Goal: Task Accomplishment & Management: Use online tool/utility

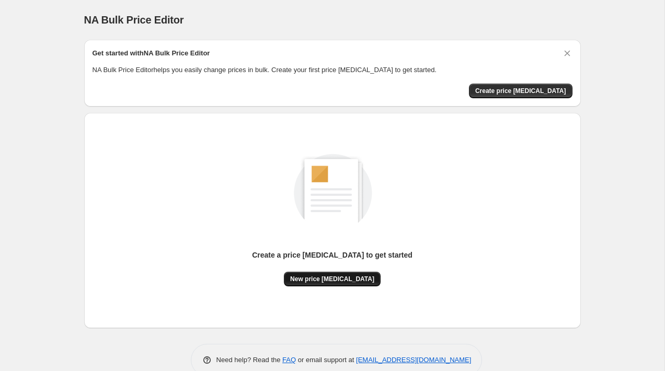
click at [344, 280] on span "New price [MEDICAL_DATA]" at bounding box center [332, 279] width 84 height 8
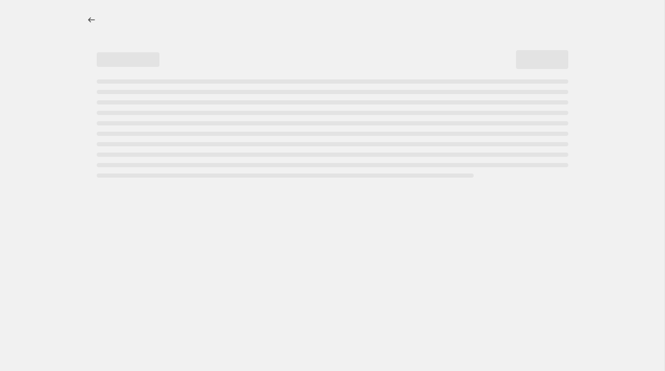
select select "percentage"
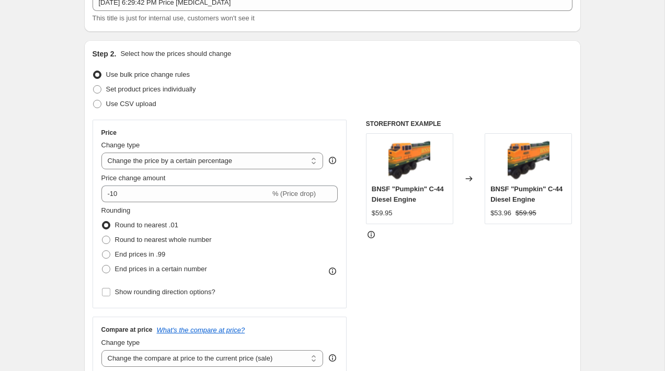
scroll to position [82, 0]
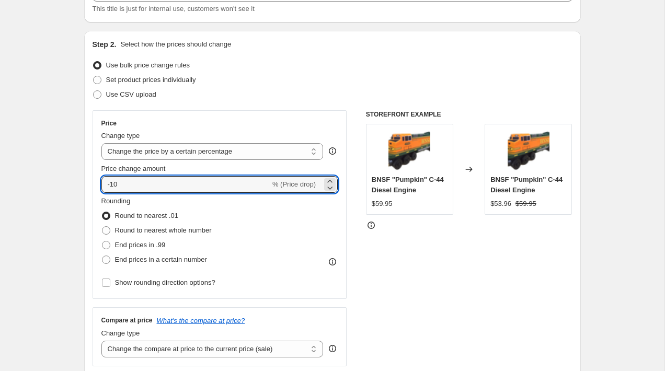
drag, startPoint x: 112, startPoint y: 187, endPoint x: 99, endPoint y: 187, distance: 13.6
click at [99, 187] on div "Price Change type Change the price to a certain amount Change the price by a ce…" at bounding box center [220, 204] width 255 height 189
type input "10"
click at [299, 202] on div "Rounding Round to nearest .01 Round to nearest whole number End prices in .99 E…" at bounding box center [219, 231] width 237 height 71
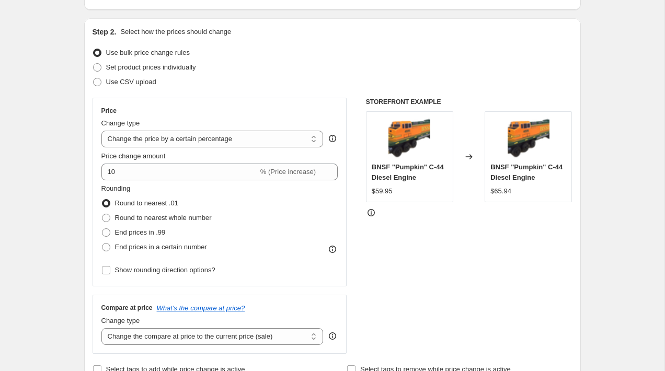
scroll to position [98, 0]
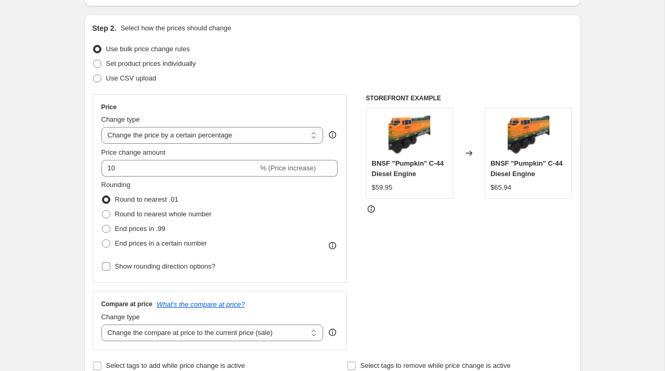
click at [176, 269] on span "Show rounding direction options?" at bounding box center [165, 266] width 100 height 8
click at [110, 269] on input "Show rounding direction options?" at bounding box center [106, 266] width 8 height 8
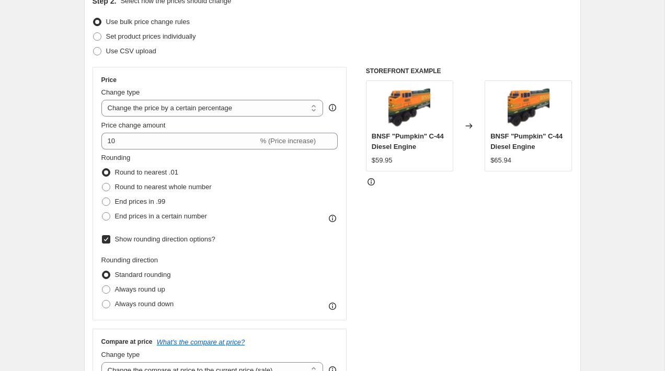
scroll to position [131, 0]
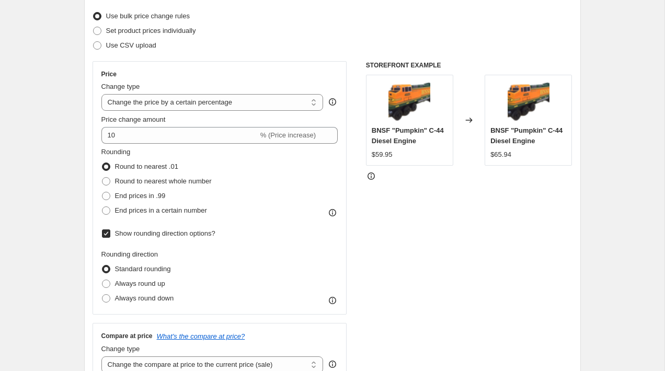
click at [105, 231] on input "Show rounding direction options?" at bounding box center [106, 233] width 8 height 8
checkbox input "false"
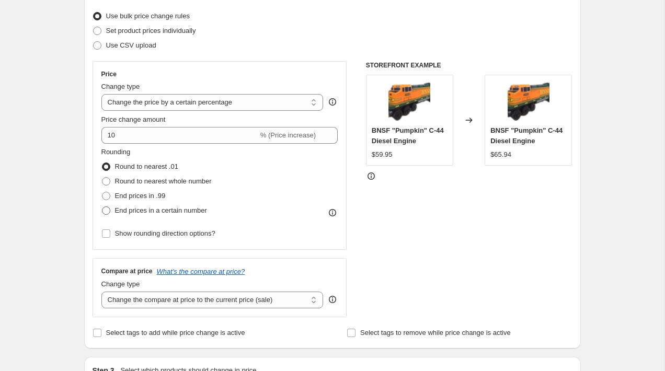
click at [105, 211] on span at bounding box center [106, 210] width 8 height 8
click at [102, 207] on input "End prices in a certain number" at bounding box center [102, 206] width 1 height 1
radio input "true"
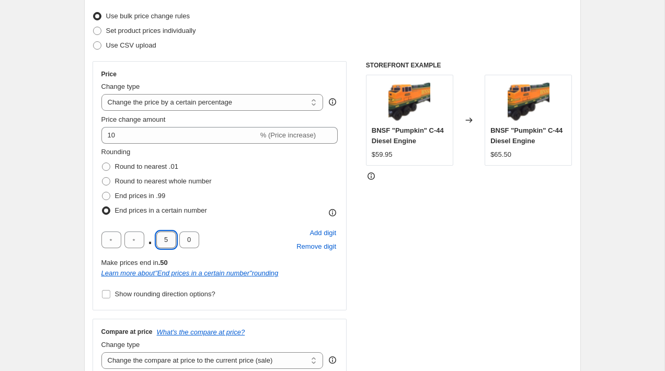
click at [168, 240] on input "5" at bounding box center [166, 240] width 20 height 17
type input "9"
type input "5"
click at [256, 205] on div "Rounding Round to nearest .01 Round to nearest whole number End prices in .99 E…" at bounding box center [219, 182] width 237 height 71
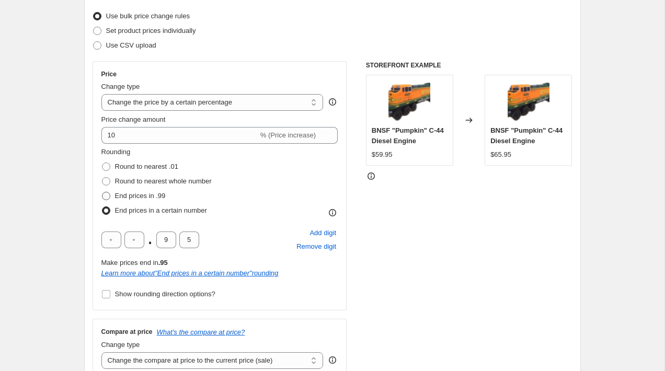
click at [107, 197] on span at bounding box center [106, 196] width 8 height 8
click at [102, 192] on input "End prices in .99" at bounding box center [102, 192] width 1 height 1
radio input "true"
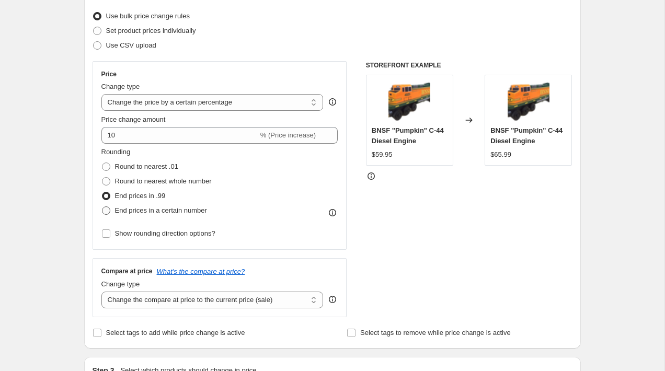
click at [106, 213] on span at bounding box center [106, 210] width 8 height 8
click at [102, 207] on input "End prices in a certain number" at bounding box center [102, 206] width 1 height 1
radio input "true"
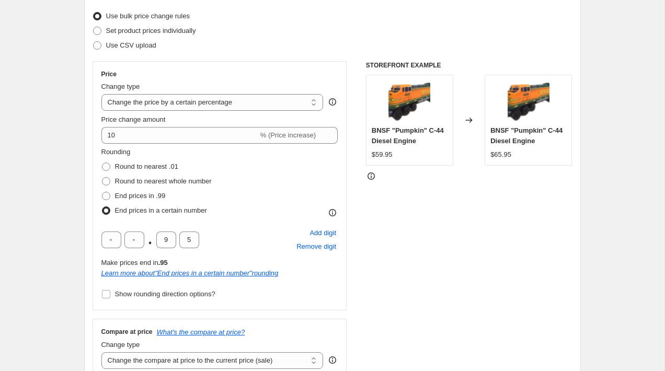
click at [245, 234] on div ". 9 5 Add digit Remove digit" at bounding box center [219, 239] width 237 height 27
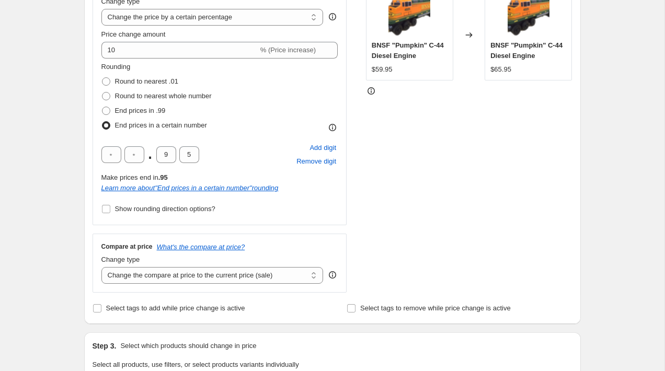
scroll to position [218, 0]
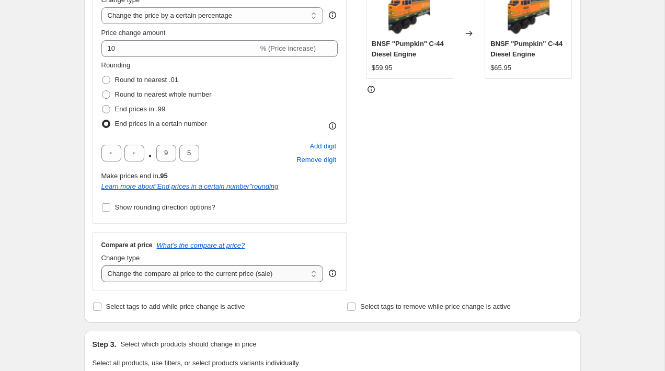
click at [298, 269] on select "Change the compare at price to the current price (sale) Change the compare at p…" at bounding box center [212, 274] width 222 height 17
select select "remove"
click at [101, 266] on select "Change the compare at price to the current price (sale) Change the compare at p…" at bounding box center [212, 274] width 222 height 17
click at [442, 267] on div "STOREFRONT EXAMPLE BNSF "Pumpkin" C-44 Diesel Engine $59.95 Changed to BNSF "Pu…" at bounding box center [469, 132] width 206 height 317
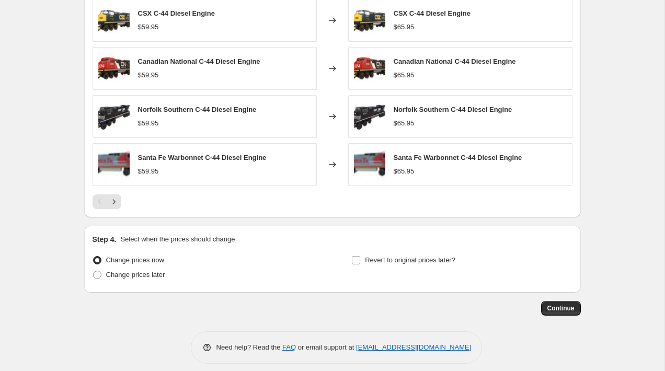
scroll to position [729, 0]
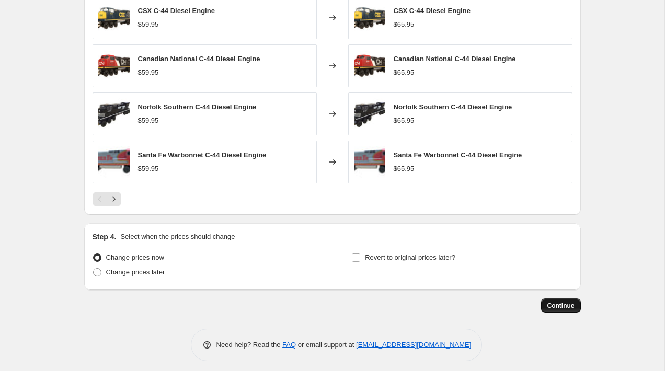
click at [564, 305] on span "Continue" at bounding box center [560, 306] width 27 height 8
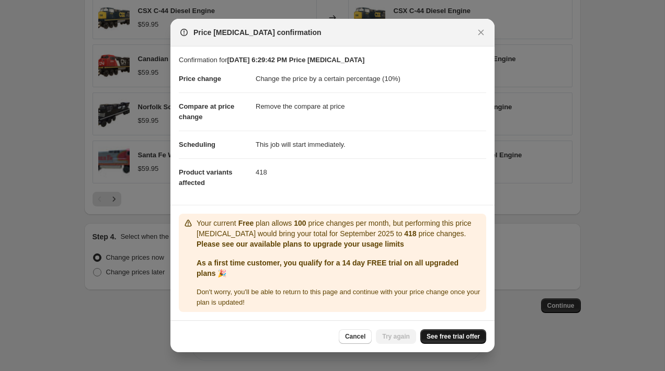
click at [455, 336] on span "See free trial offer" at bounding box center [452, 336] width 53 height 8
click at [479, 32] on icon "Close" at bounding box center [481, 32] width 10 height 10
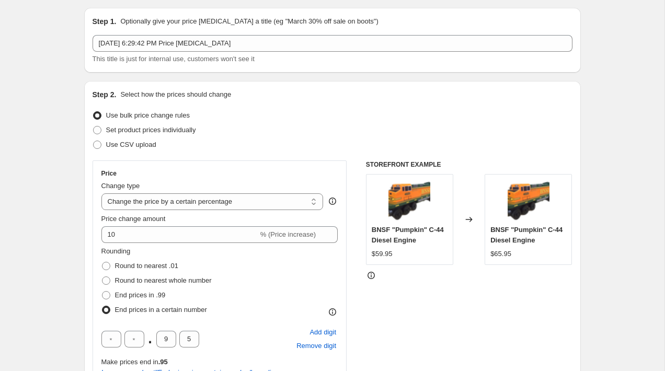
scroll to position [33, 0]
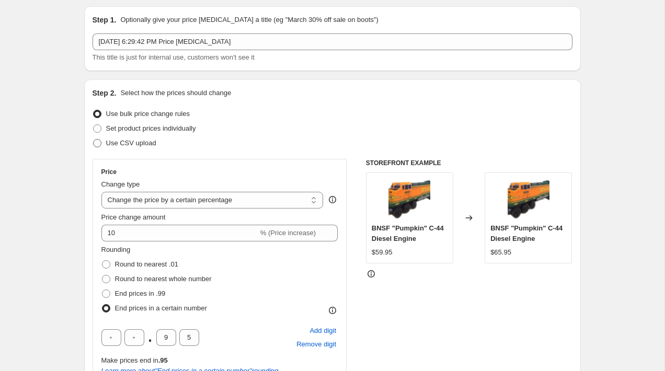
click at [142, 142] on span "Use CSV upload" at bounding box center [131, 143] width 50 height 8
click at [94, 140] on input "Use CSV upload" at bounding box center [93, 139] width 1 height 1
radio input "true"
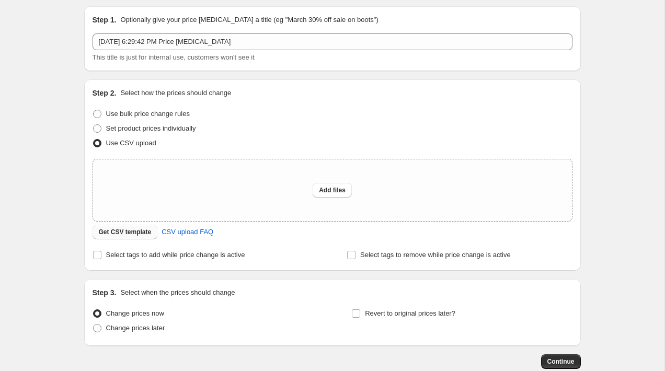
click at [141, 228] on span "Get CSV template" at bounding box center [125, 232] width 53 height 8
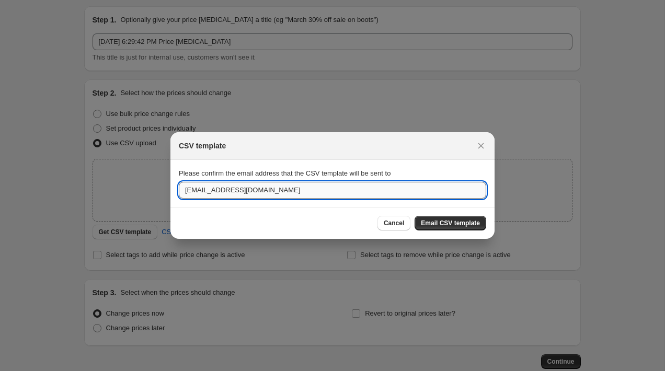
click at [336, 193] on input "[EMAIL_ADDRESS][DOMAIN_NAME]" at bounding box center [332, 190] width 307 height 17
type input "amzglobalpermissions@gmail.com"
click at [471, 221] on span "Email CSV template" at bounding box center [450, 223] width 59 height 8
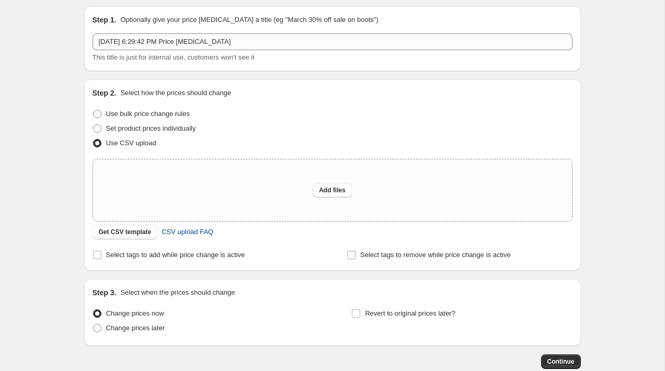
click at [184, 234] on span "CSV upload FAQ" at bounding box center [187, 232] width 52 height 10
